Goal: Transaction & Acquisition: Purchase product/service

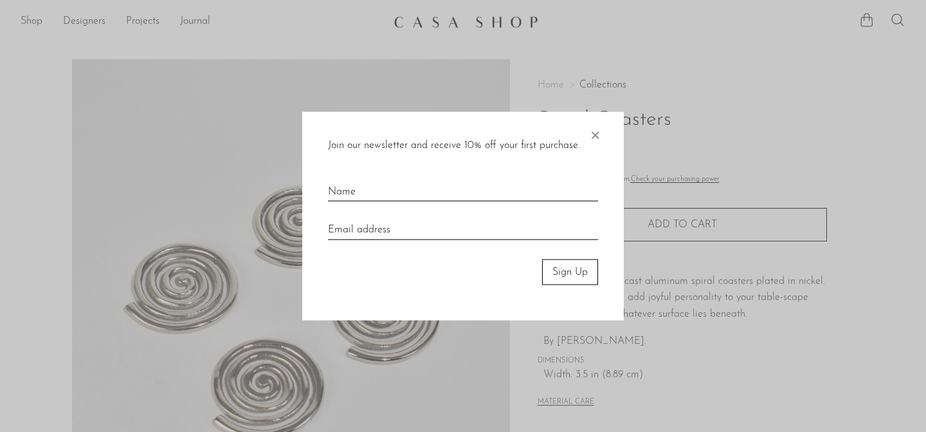
click at [600, 130] on span "×" at bounding box center [594, 131] width 13 height 41
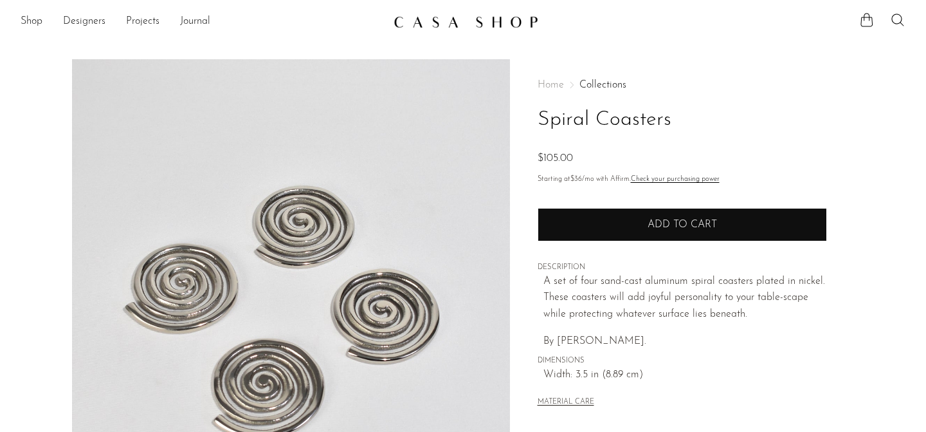
click at [666, 224] on span "Add to cart" at bounding box center [682, 224] width 69 height 10
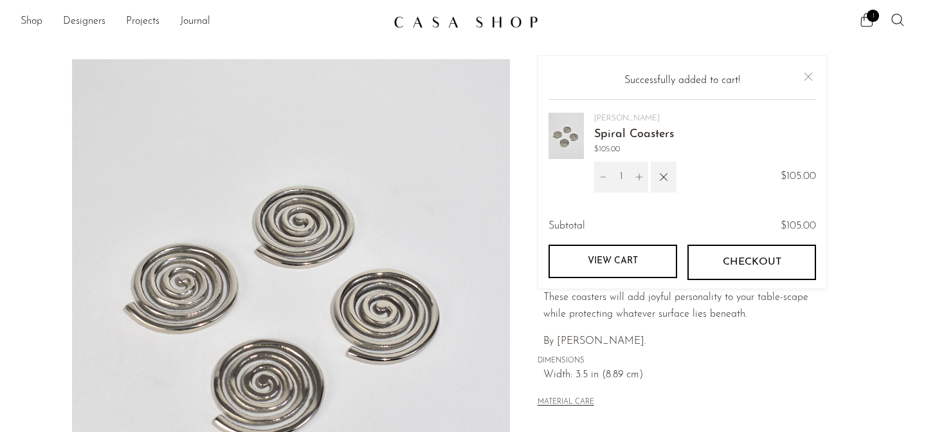
click at [710, 267] on button "Checkout" at bounding box center [752, 261] width 129 height 35
click at [667, 181] on icon "button" at bounding box center [664, 177] width 14 height 14
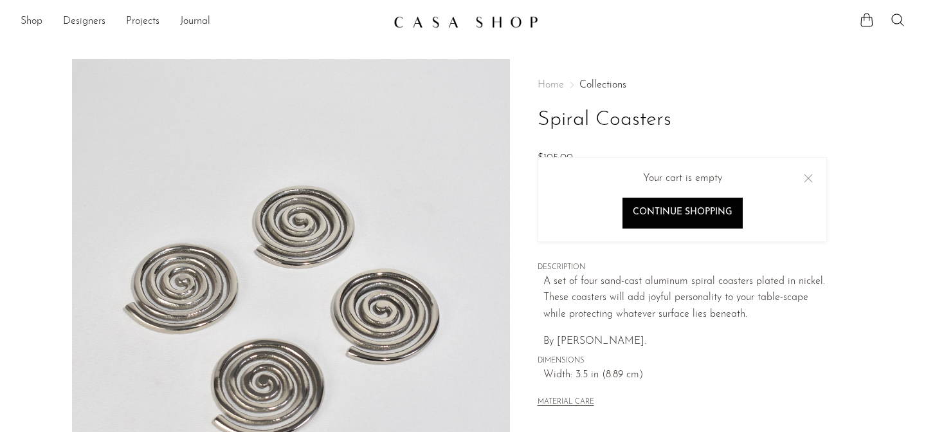
click at [807, 179] on button "Close" at bounding box center [808, 177] width 15 height 15
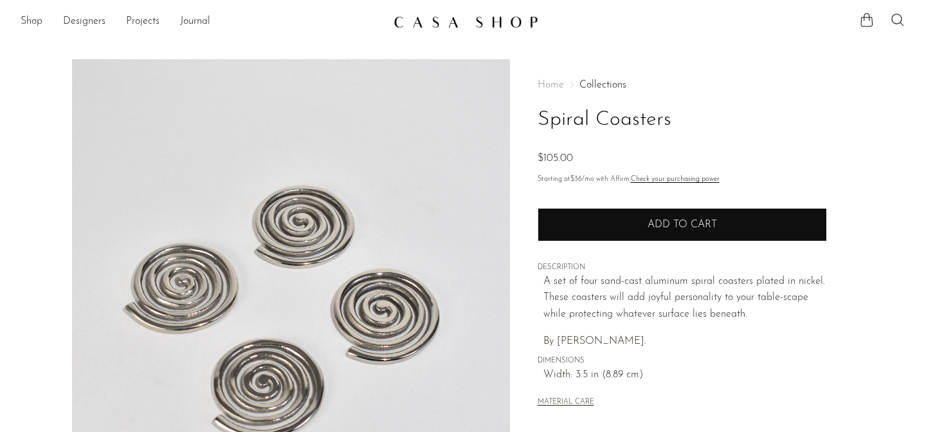
click at [731, 217] on button "Add to cart" at bounding box center [682, 224] width 289 height 33
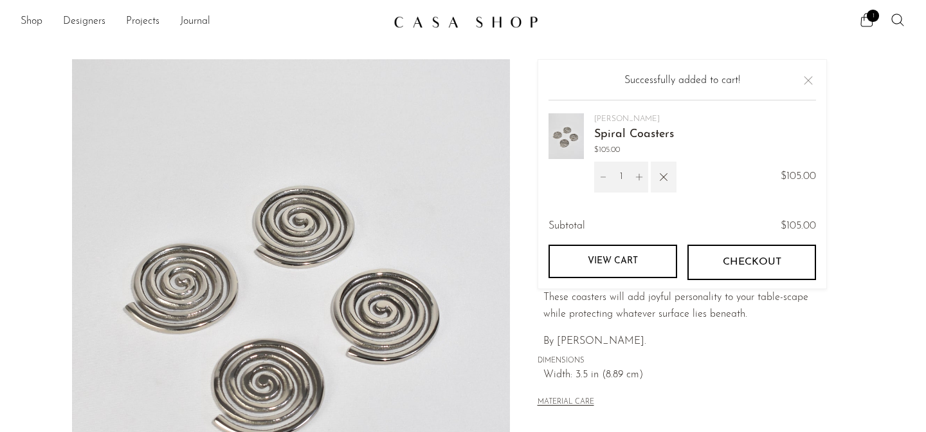
click at [666, 183] on icon "button" at bounding box center [664, 177] width 14 height 14
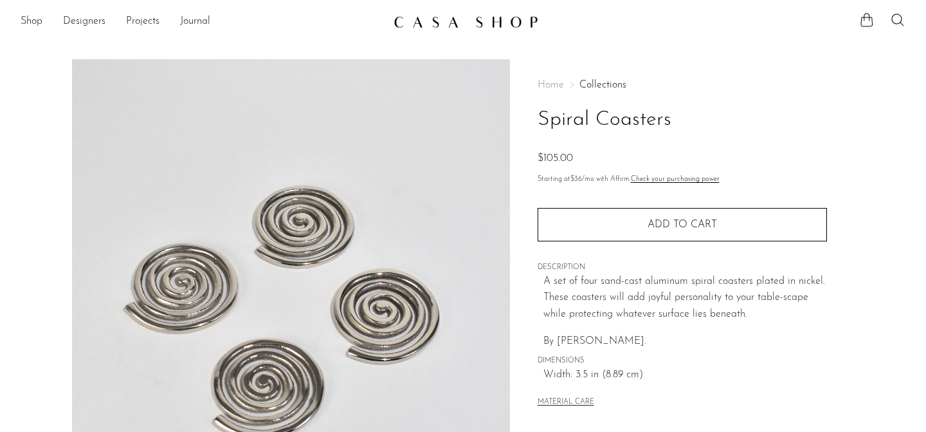
click at [482, 20] on img at bounding box center [466, 21] width 145 height 13
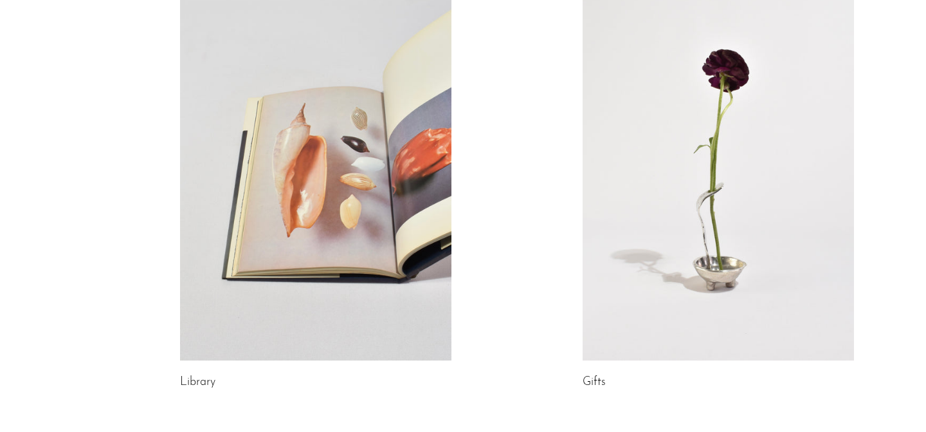
scroll to position [819, 0]
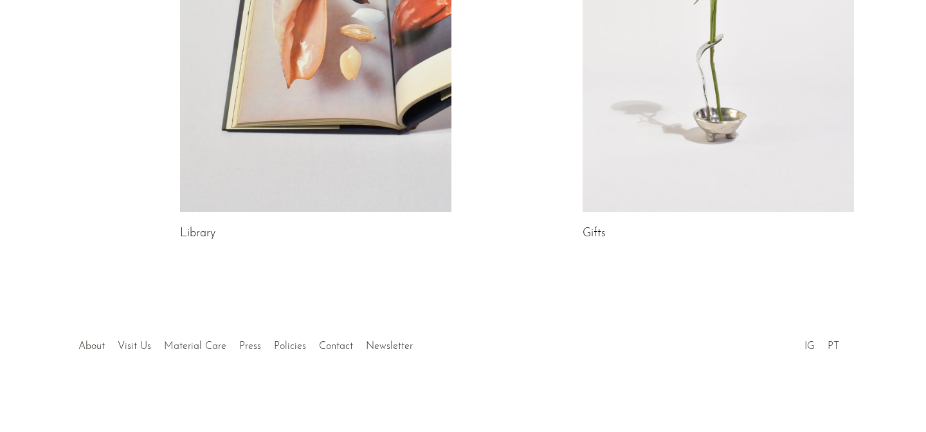
click at [803, 345] on li "IG" at bounding box center [809, 346] width 23 height 17
click at [805, 345] on link "IG" at bounding box center [810, 346] width 10 height 10
click at [99, 347] on link "About" at bounding box center [91, 346] width 26 height 10
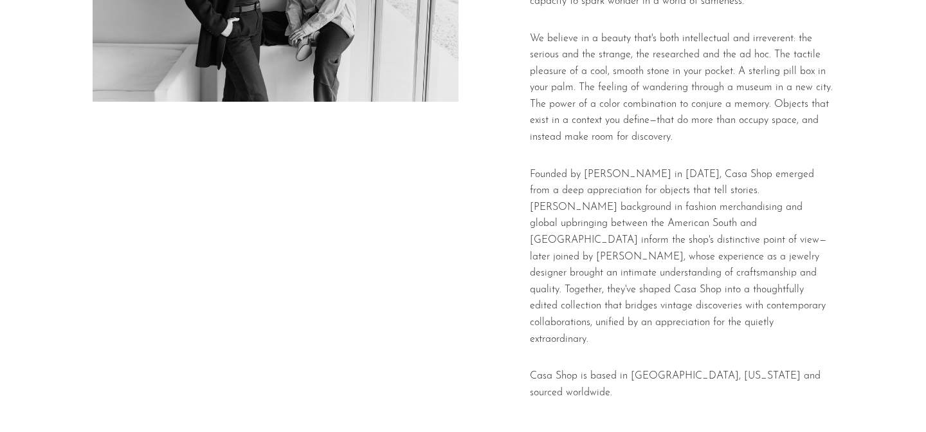
scroll to position [363, 0]
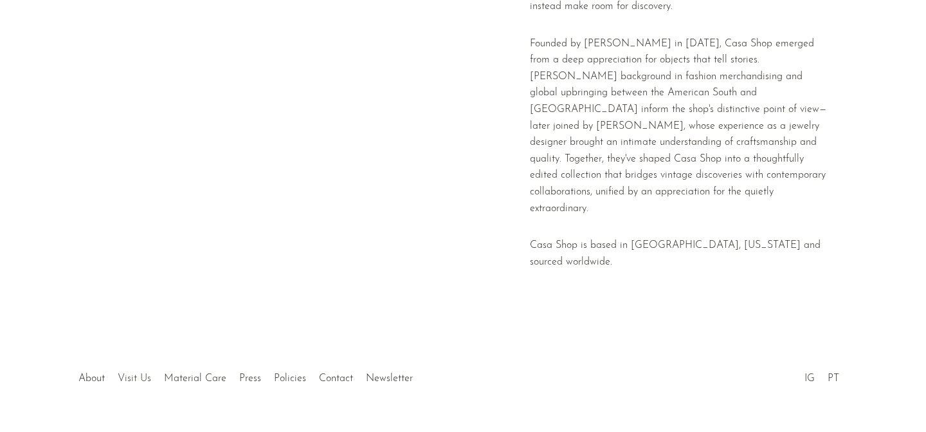
click at [140, 373] on link "Visit Us" at bounding box center [134, 378] width 33 height 10
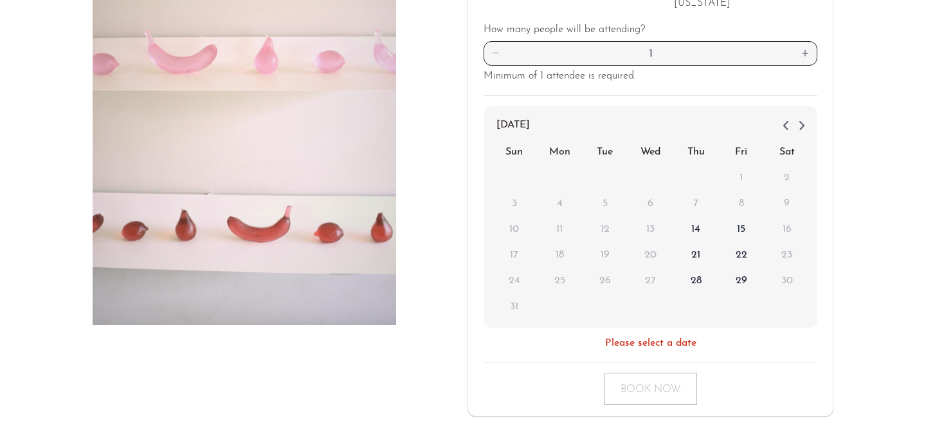
scroll to position [369, 0]
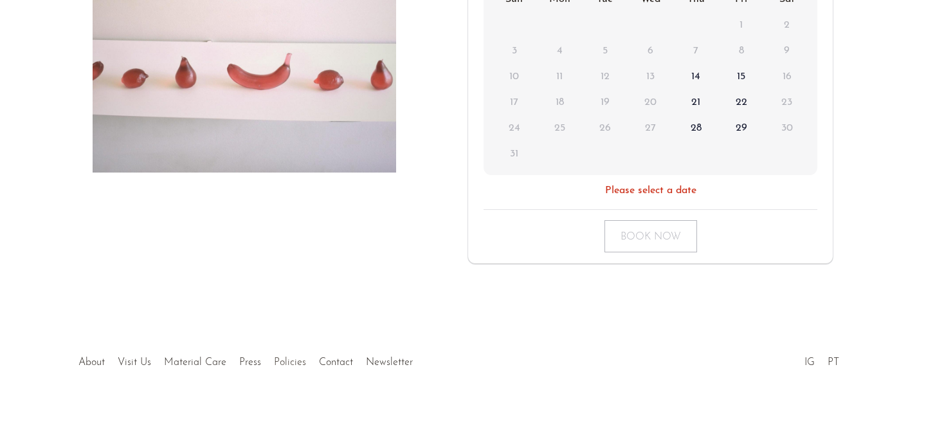
click at [289, 357] on link "Policies" at bounding box center [290, 362] width 32 height 10
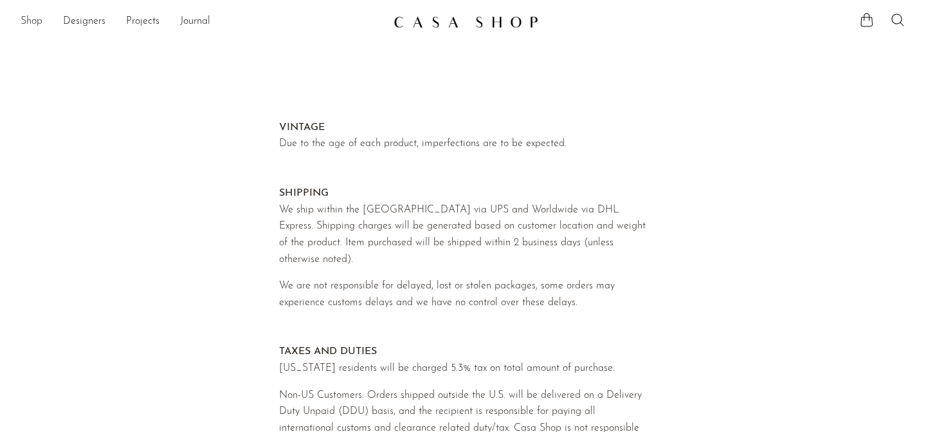
click at [37, 23] on link "Shop" at bounding box center [32, 22] width 22 height 17
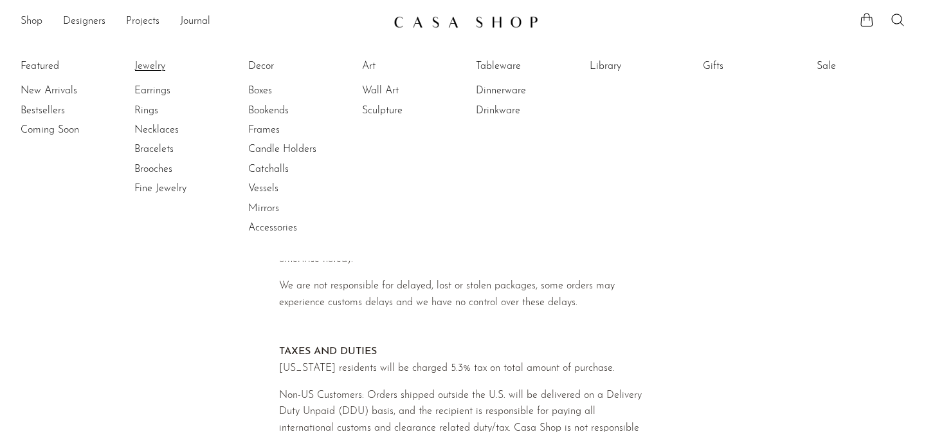
click at [161, 64] on link "Jewelry" at bounding box center [182, 66] width 96 height 14
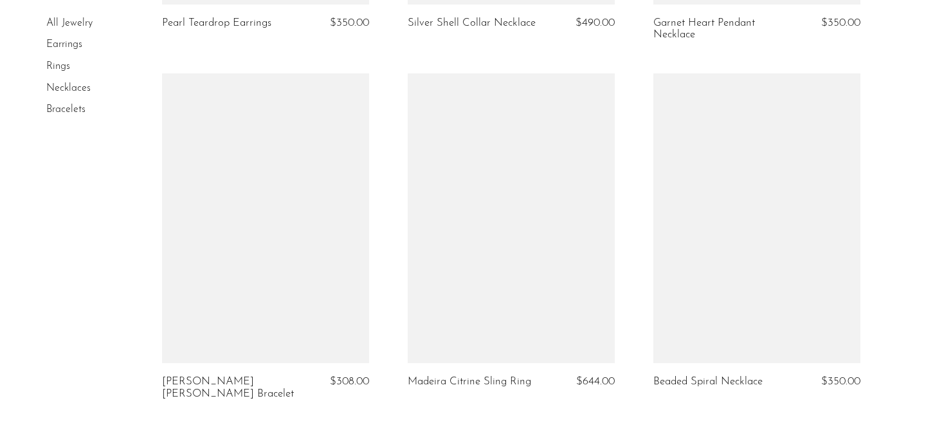
scroll to position [3958, 0]
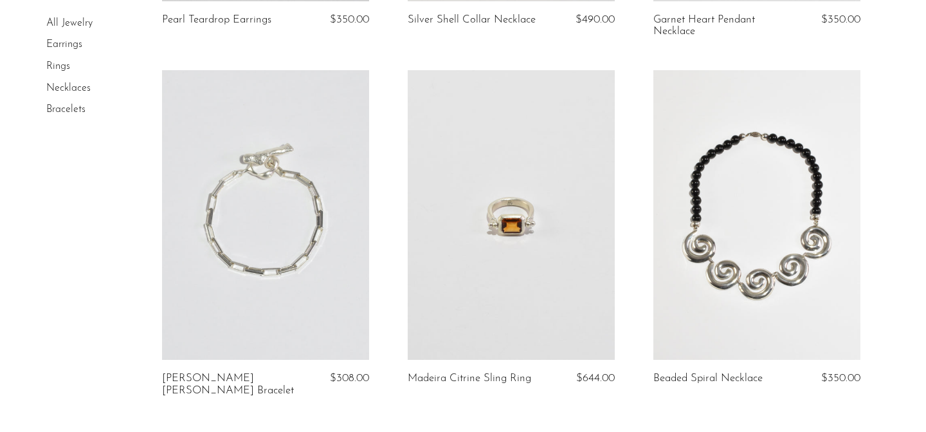
click at [799, 187] on link at bounding box center [756, 215] width 207 height 290
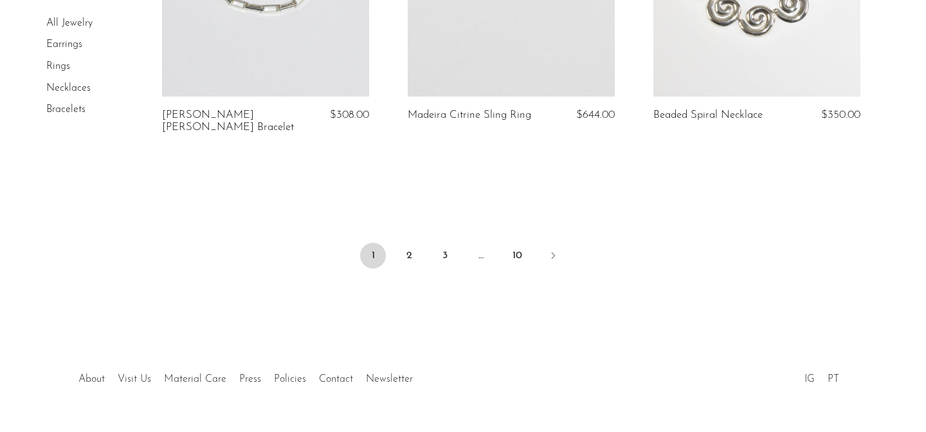
scroll to position [4213, 0]
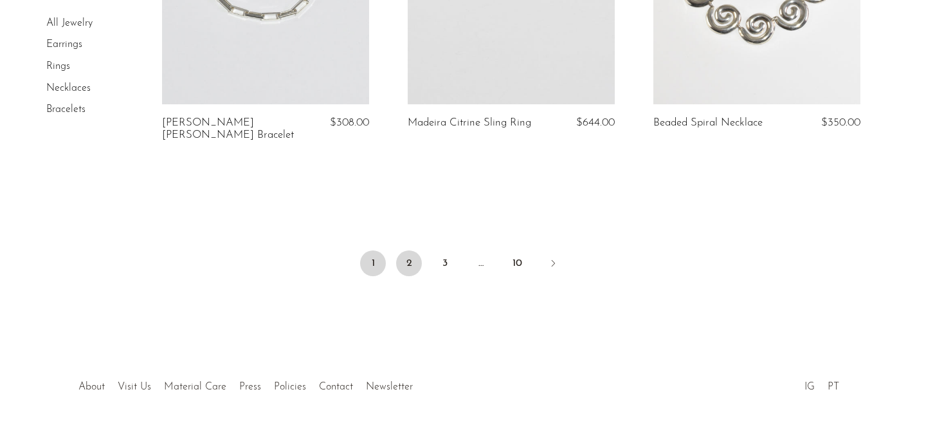
click at [412, 250] on link "2" at bounding box center [409, 263] width 26 height 26
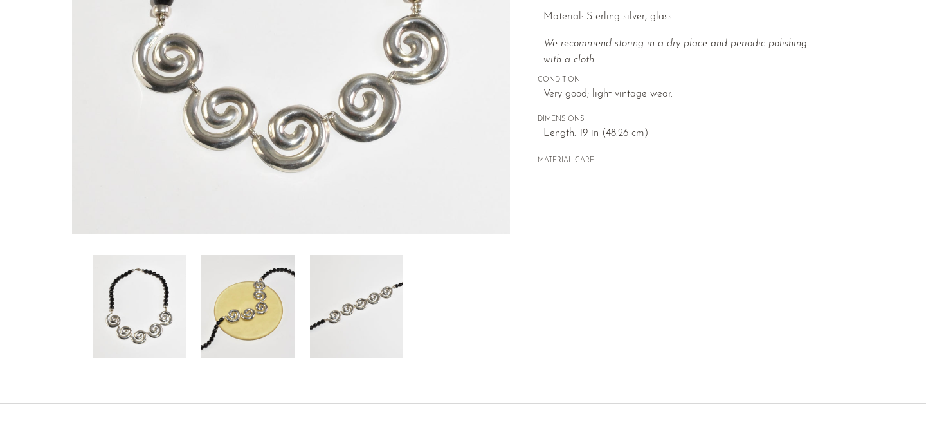
scroll to position [311, 0]
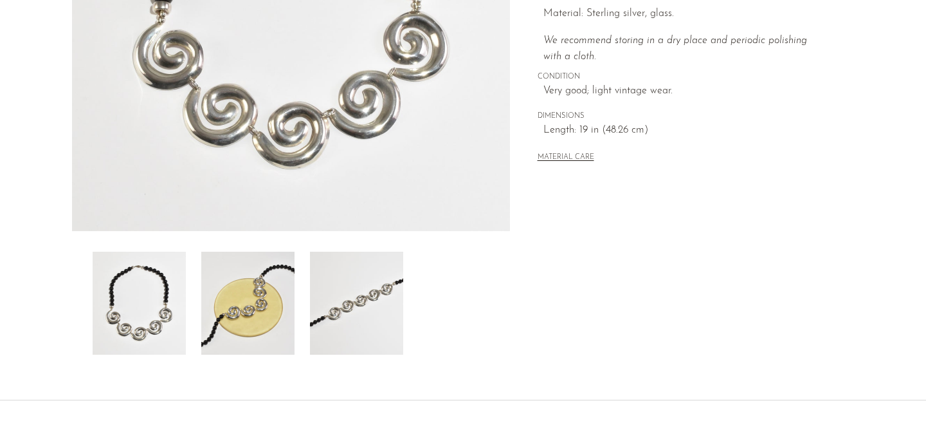
click at [246, 302] on img at bounding box center [247, 302] width 93 height 103
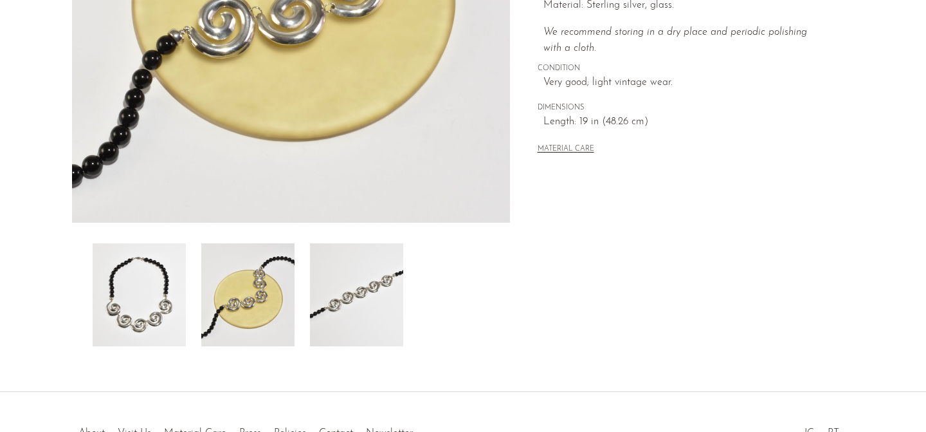
scroll to position [320, 0]
click at [131, 300] on img at bounding box center [139, 293] width 93 height 103
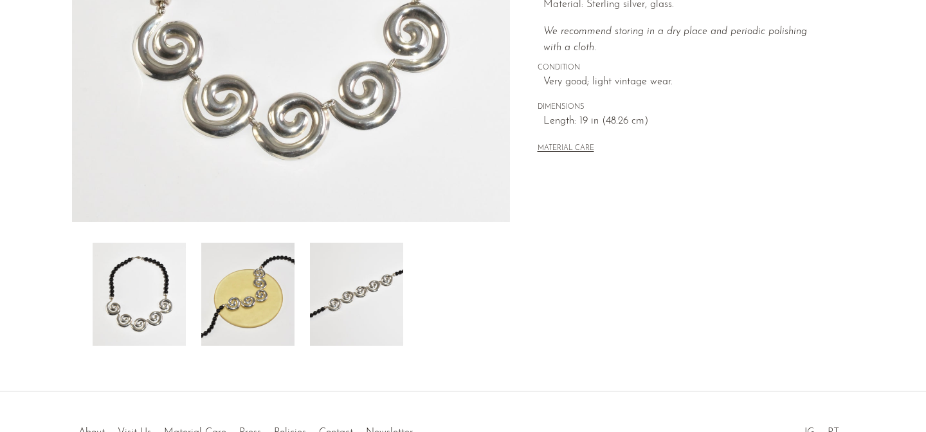
scroll to position [0, 0]
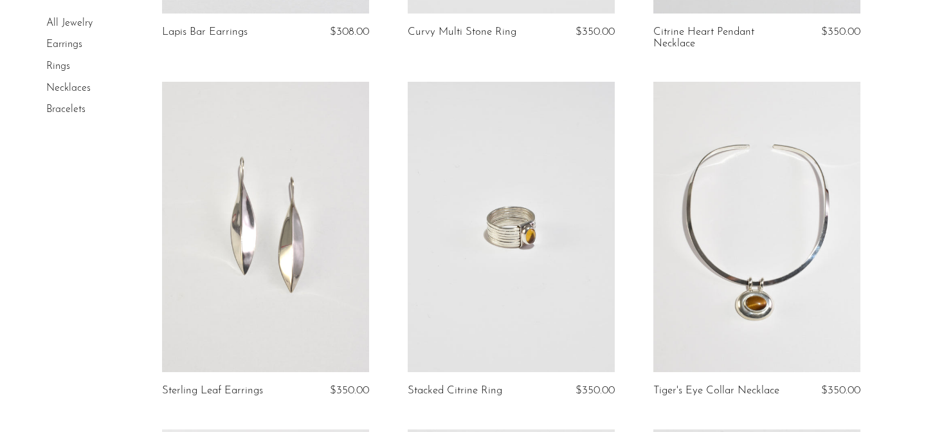
scroll to position [449, 0]
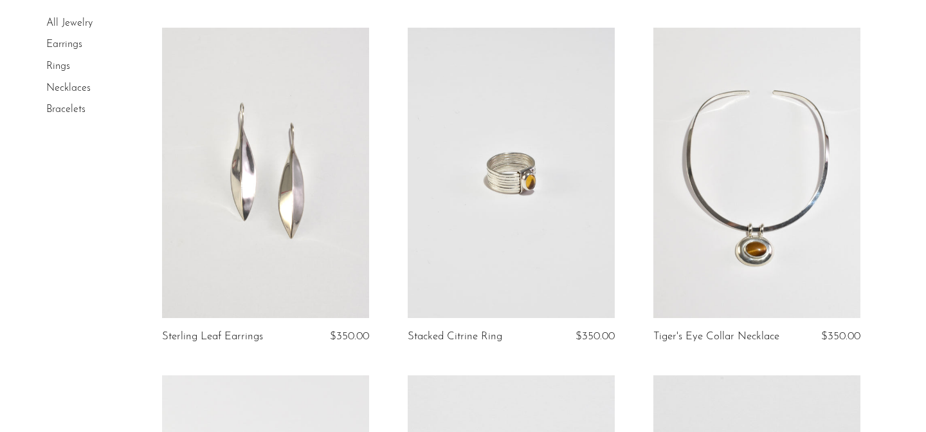
click at [780, 239] on link at bounding box center [756, 173] width 207 height 290
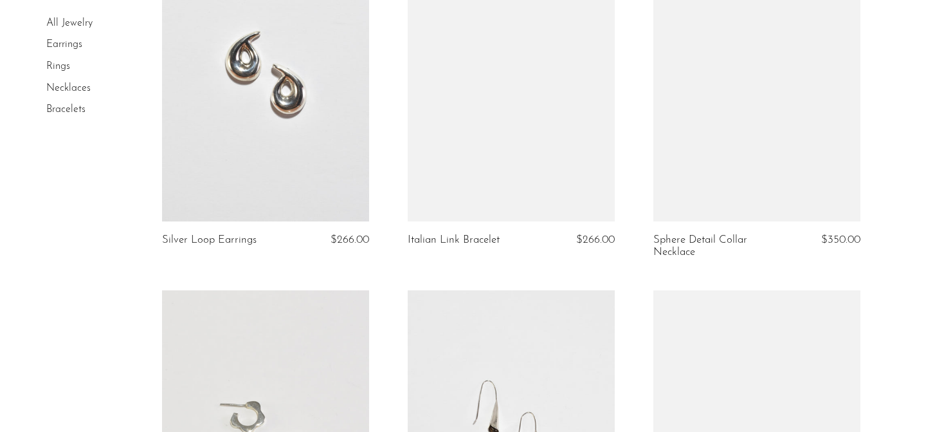
scroll to position [1942, 0]
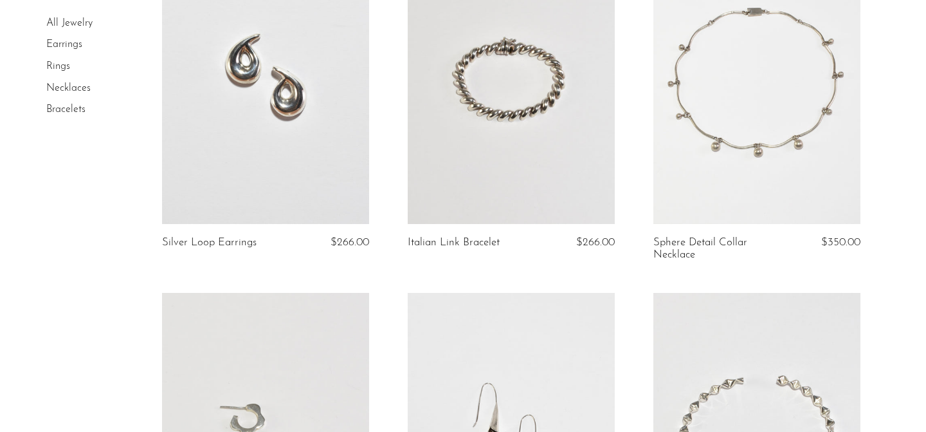
click at [798, 217] on link at bounding box center [756, 79] width 207 height 290
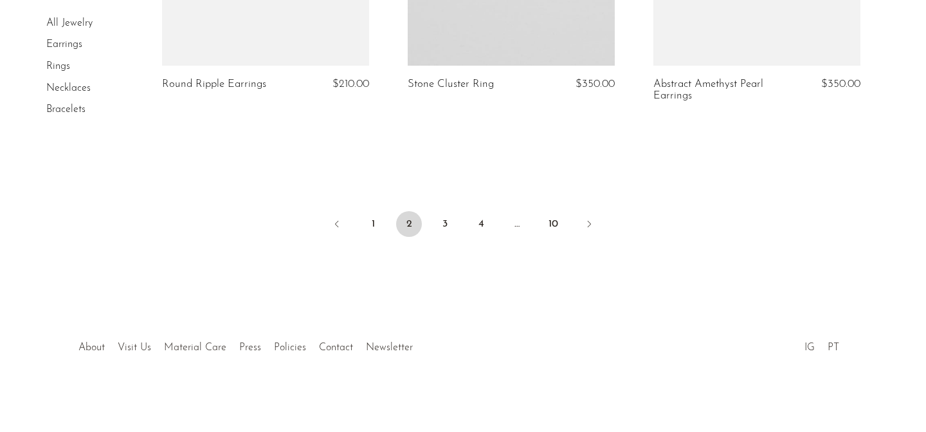
scroll to position [4230, 0]
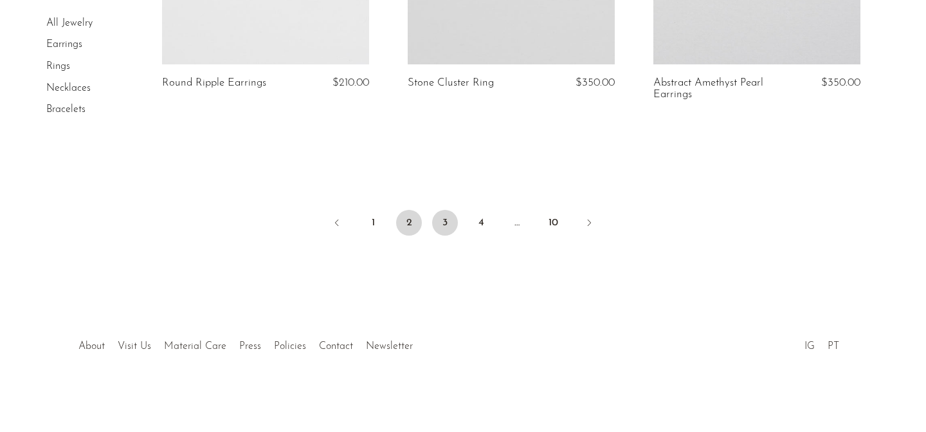
click at [445, 223] on link "3" at bounding box center [445, 223] width 26 height 26
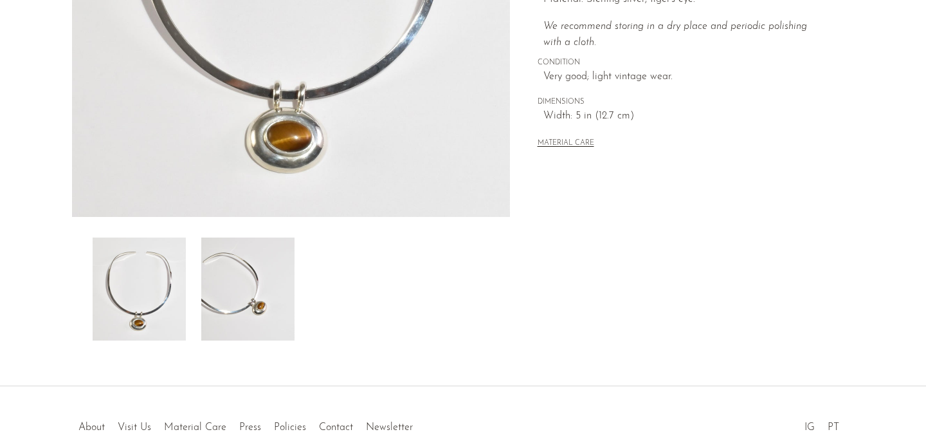
scroll to position [326, 0]
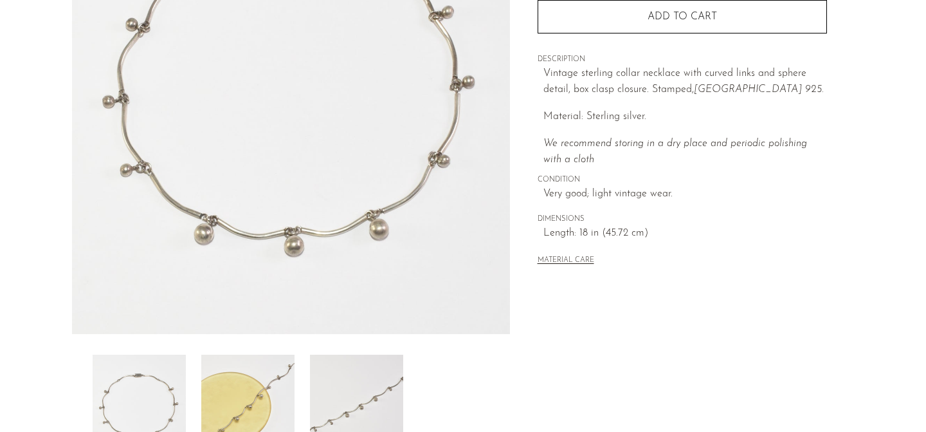
scroll to position [196, 0]
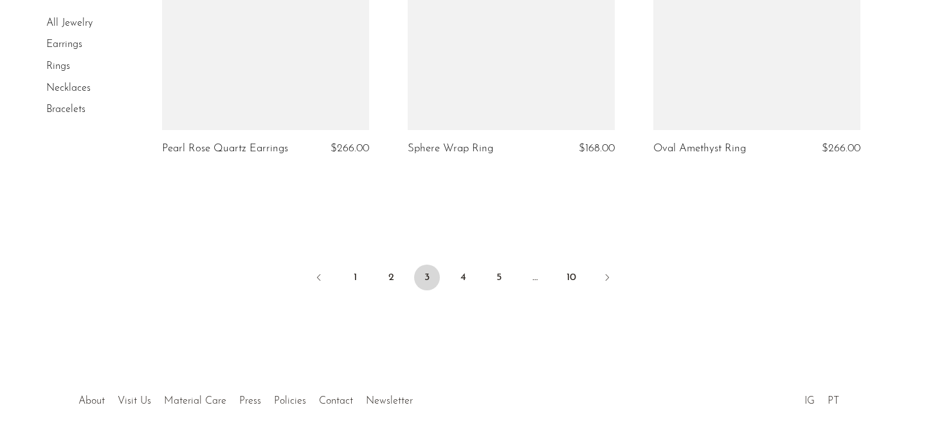
scroll to position [4207, 0]
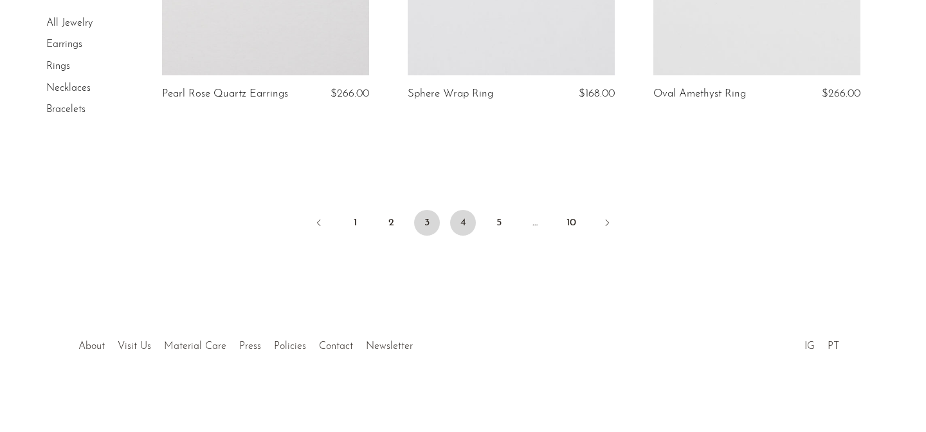
click at [465, 220] on link "4" at bounding box center [463, 223] width 26 height 26
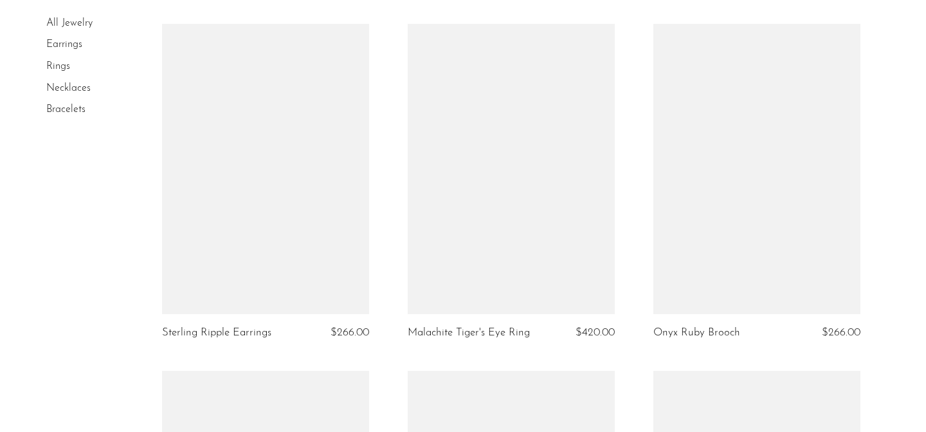
scroll to position [2917, 0]
